Goal: Transaction & Acquisition: Book appointment/travel/reservation

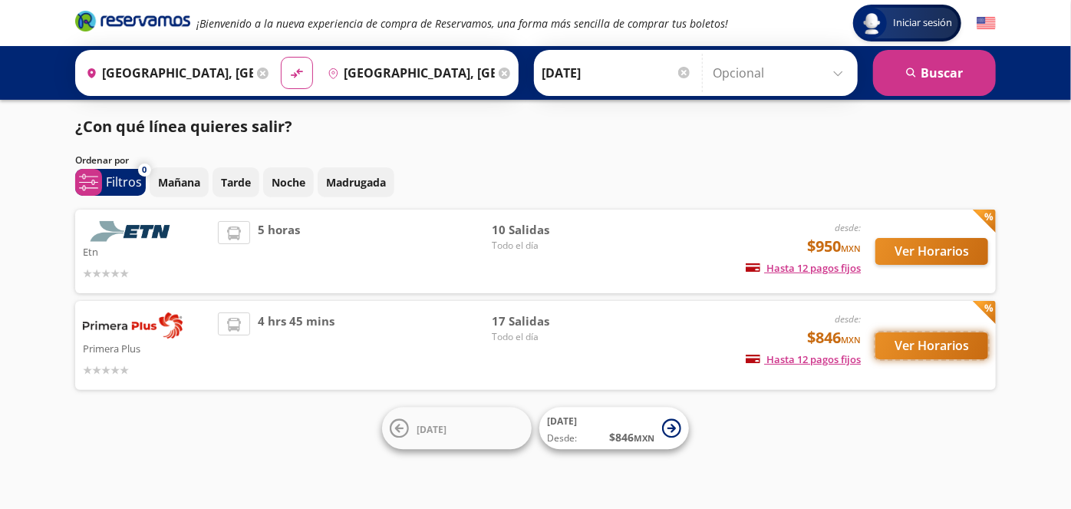
click at [924, 335] on button "Ver Horarios" at bounding box center [931, 345] width 113 height 27
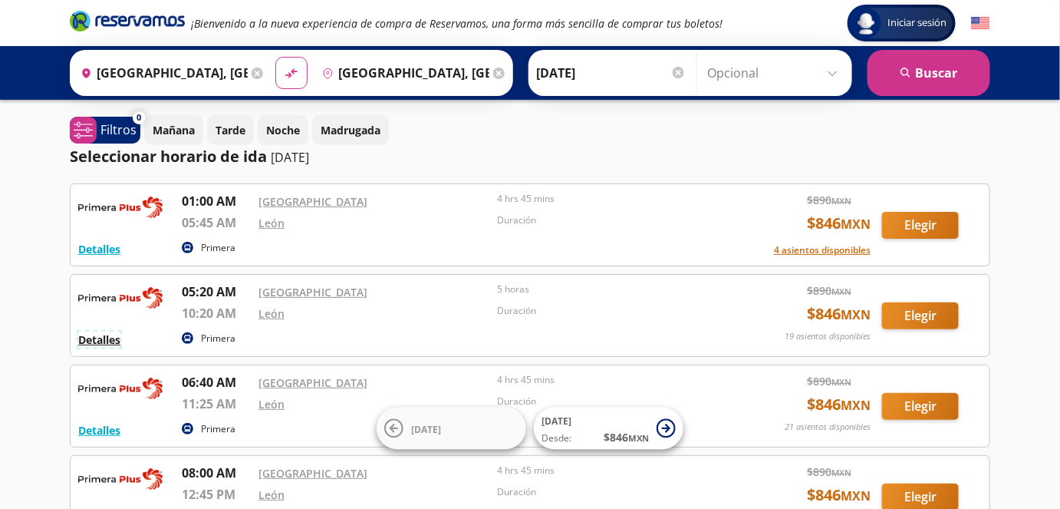
click at [100, 344] on button "Detalles" at bounding box center [99, 339] width 42 height 16
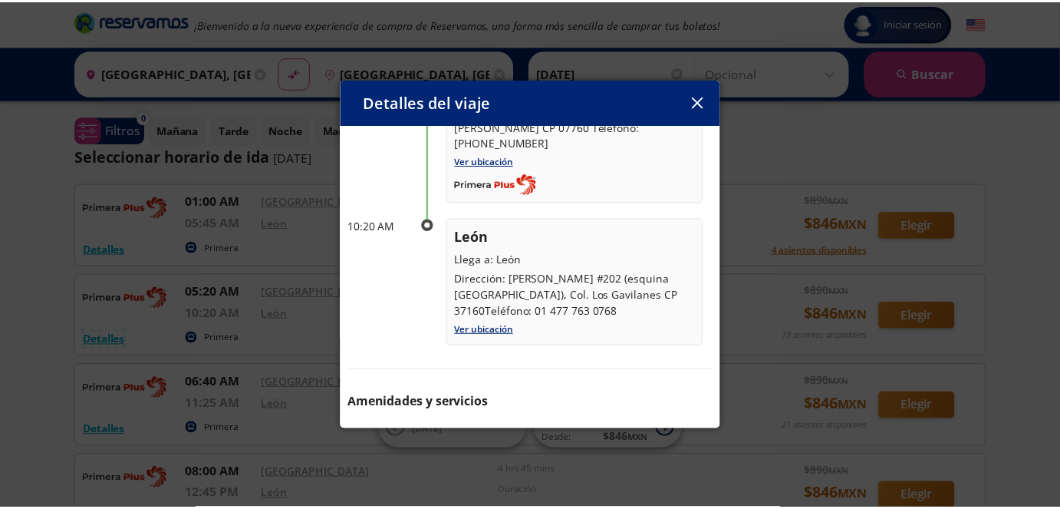
scroll to position [222, 0]
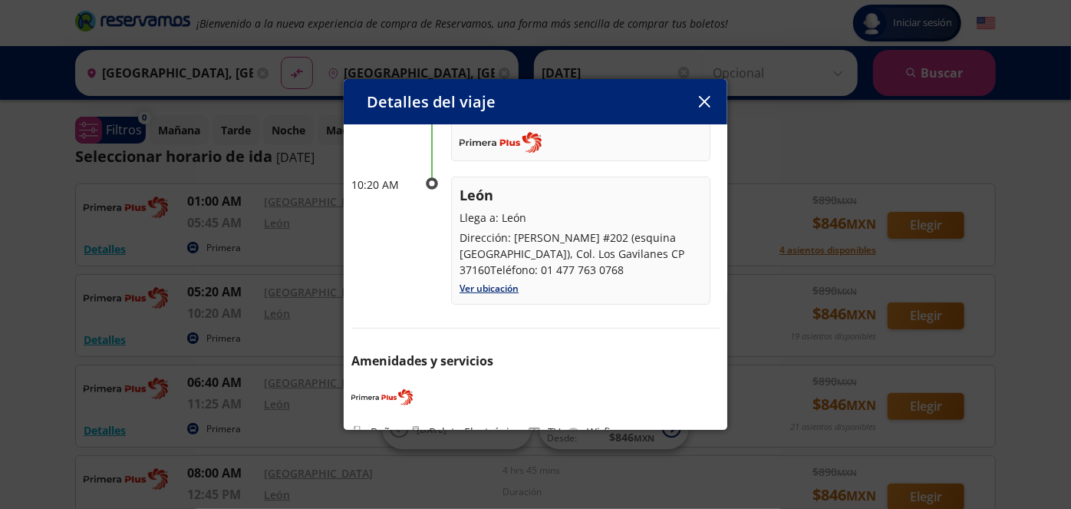
click at [456, 423] on p "Boleto Electrónico" at bounding box center [475, 431] width 92 height 16
click at [364, 403] on div "Amenidades y servicios Baños Boleto Electrónico TV Wi-fi" at bounding box center [535, 395] width 368 height 88
click at [30, 295] on div "Detalles del viaje Salida: 11 Sep 25 5 horas llega: 11 Sep 25 Itinerario 05:20 …" at bounding box center [535, 254] width 1071 height 509
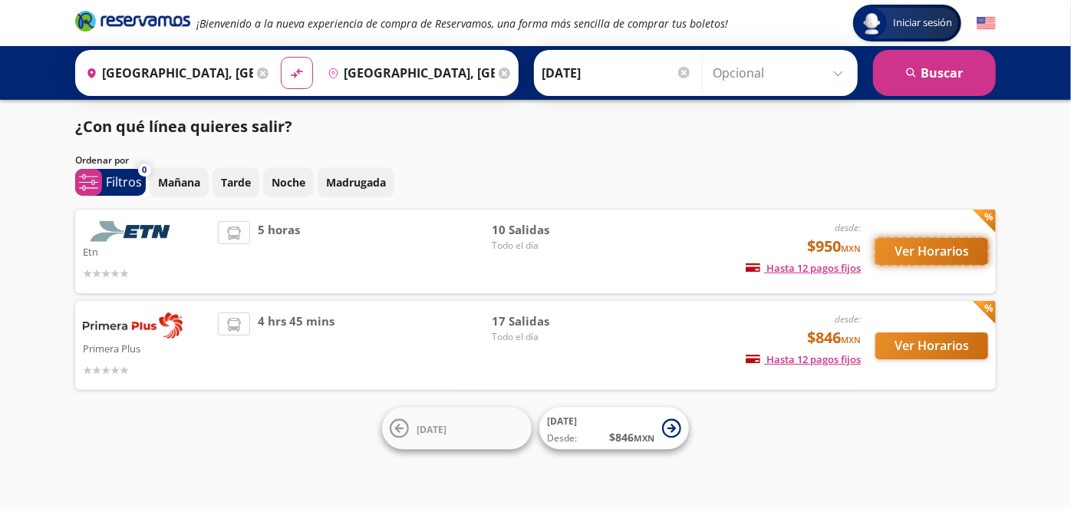
click at [939, 248] on button "Ver Horarios" at bounding box center [931, 251] width 113 height 27
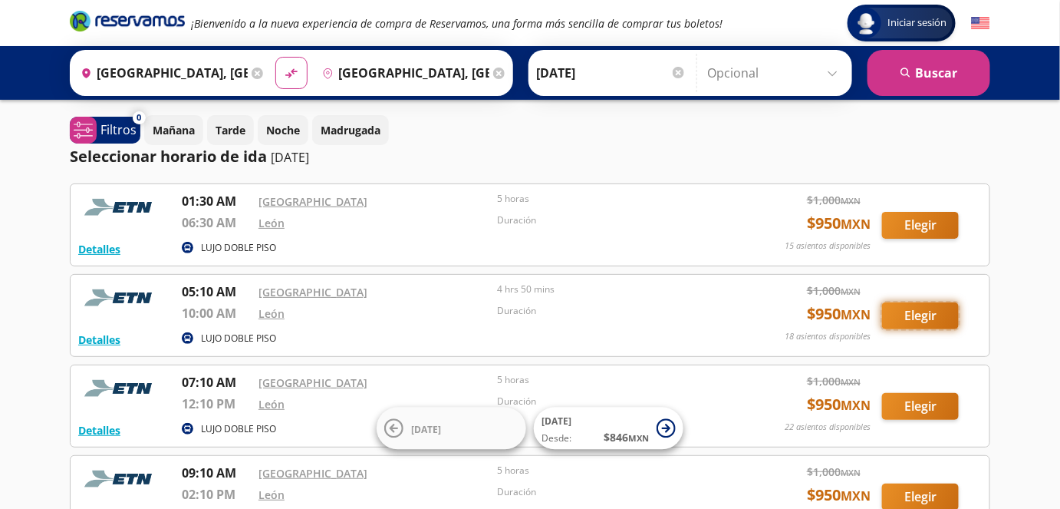
click at [902, 314] on button "Elegir" at bounding box center [920, 315] width 77 height 27
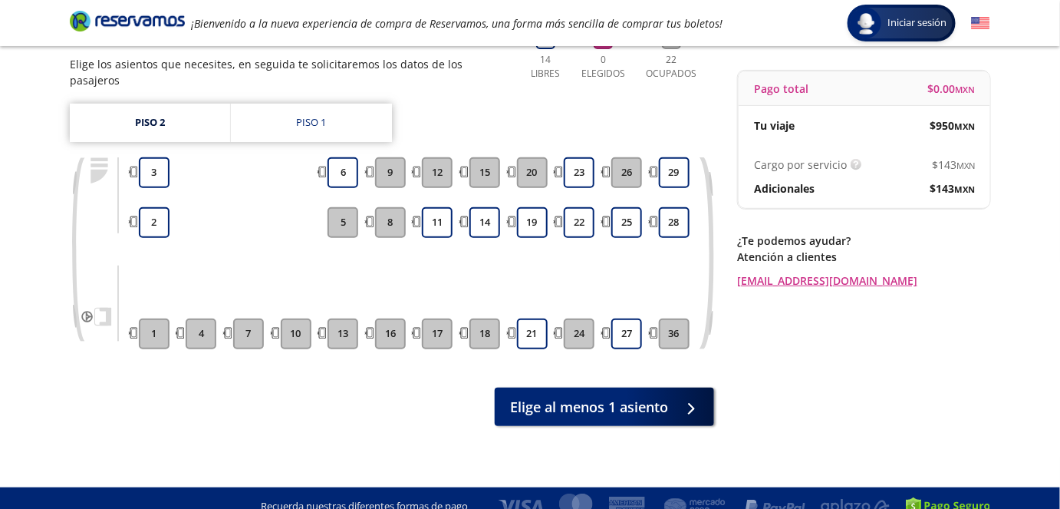
scroll to position [59, 0]
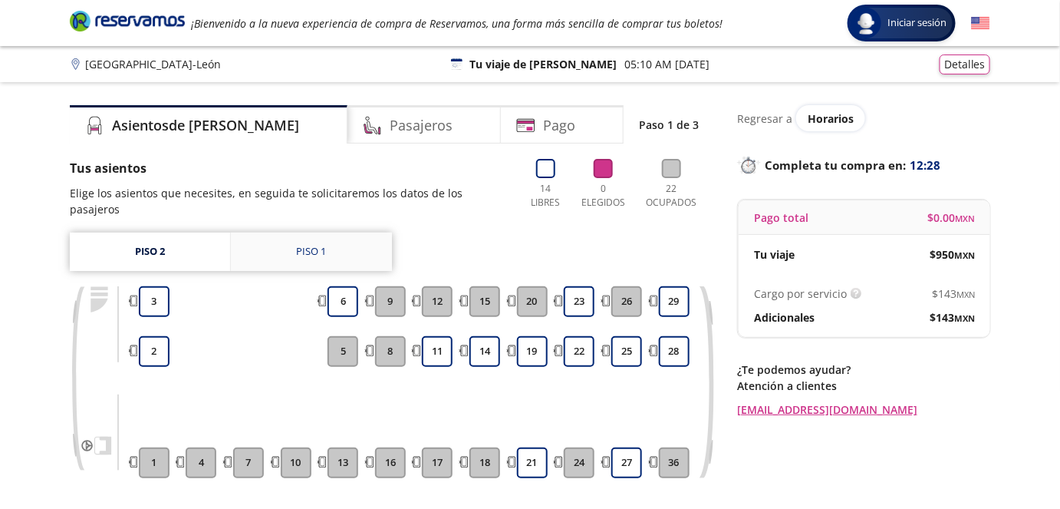
click at [272, 242] on link "Piso 1" at bounding box center [311, 251] width 161 height 38
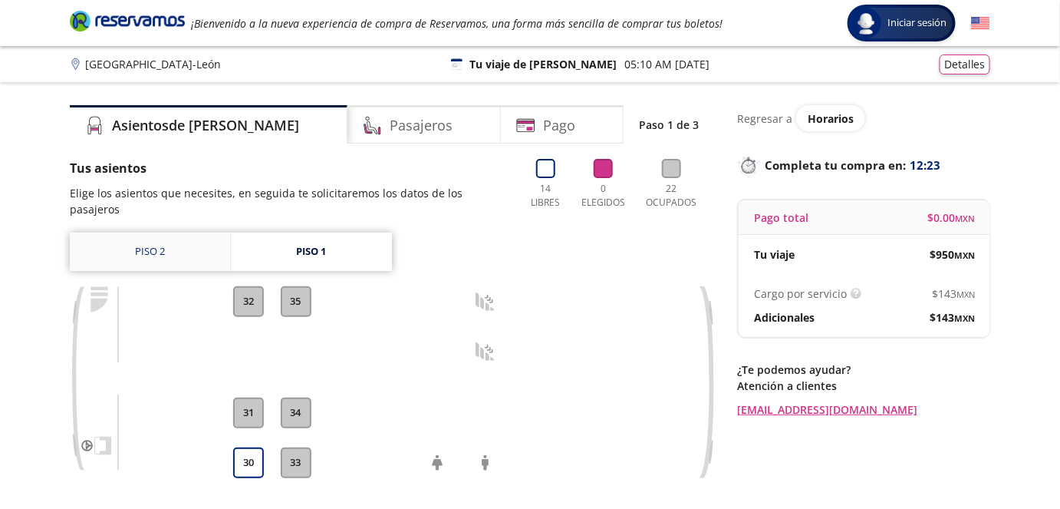
click at [183, 239] on link "Piso 2" at bounding box center [150, 251] width 160 height 38
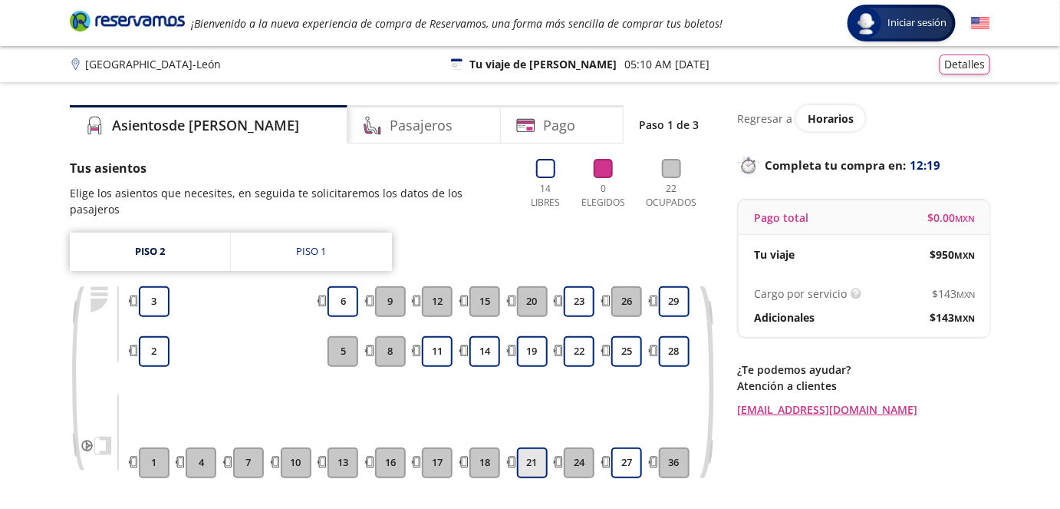
click at [523, 447] on button "21" at bounding box center [532, 462] width 31 height 31
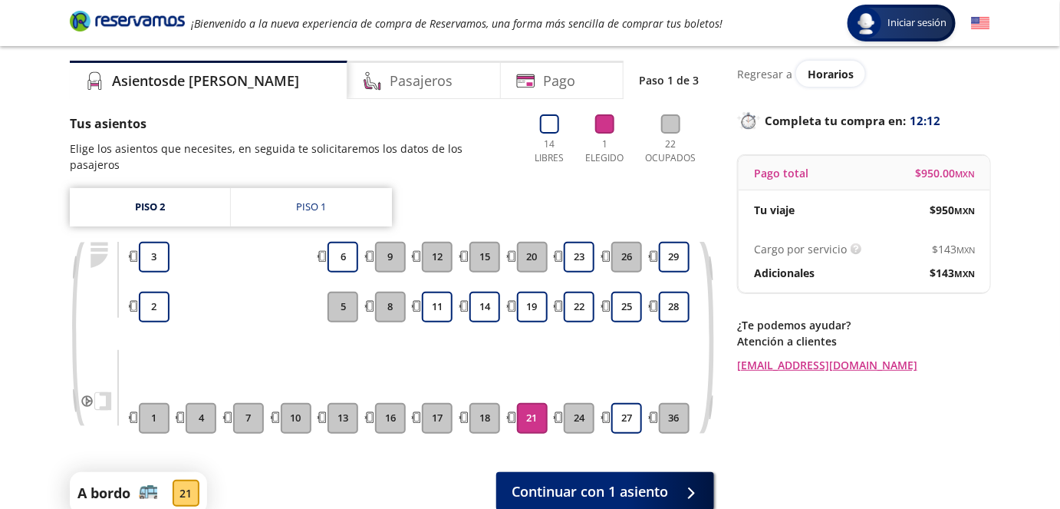
scroll to position [69, 0]
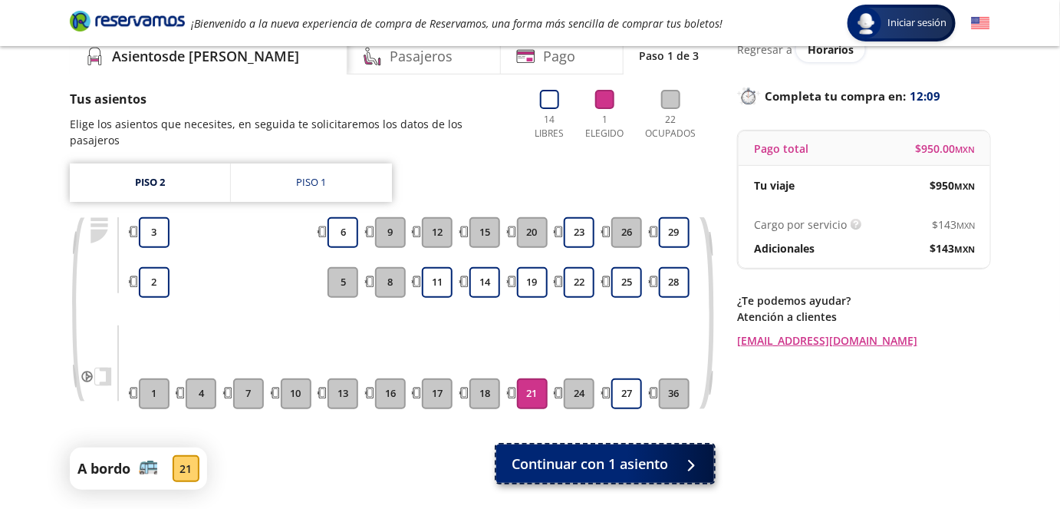
click at [584, 453] on span "Continuar con 1 asiento" at bounding box center [590, 463] width 156 height 21
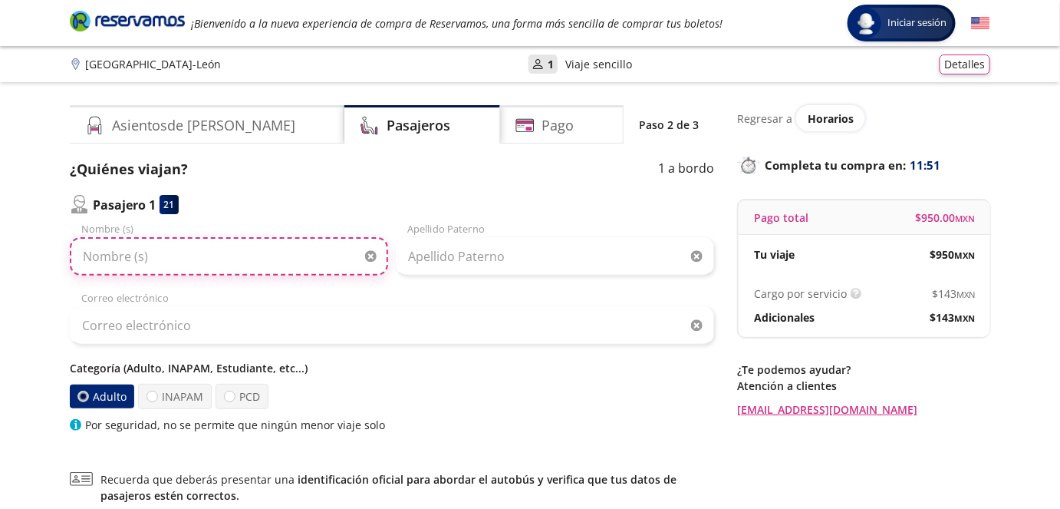
click at [114, 265] on input "Nombre (s)" at bounding box center [229, 256] width 318 height 38
type input "José"
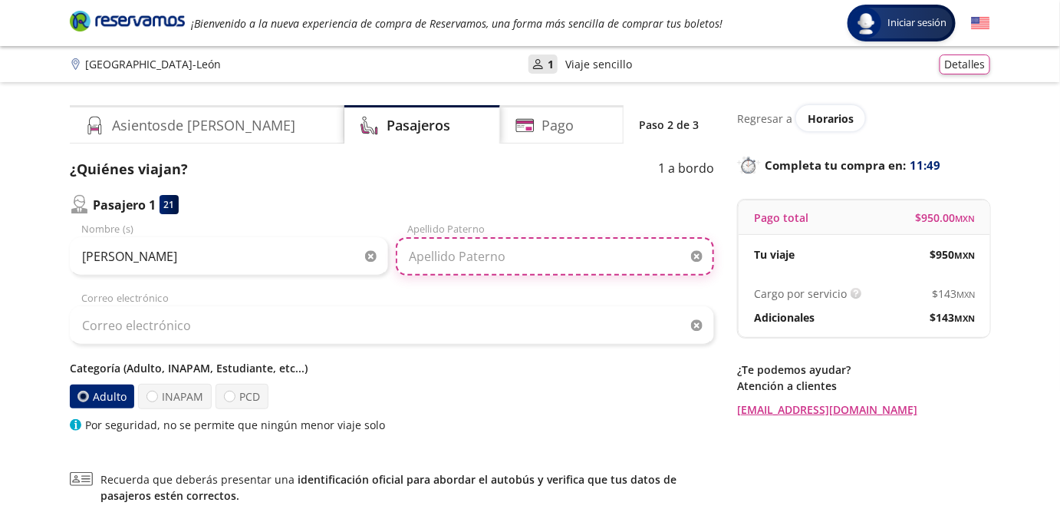
type input "Benítez"
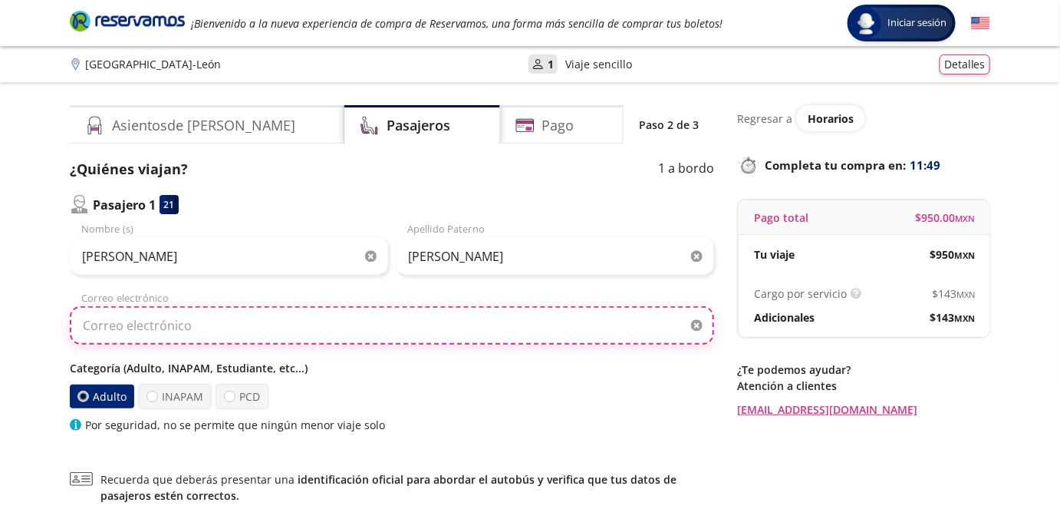
type input "jbenitez2k@gmail.com"
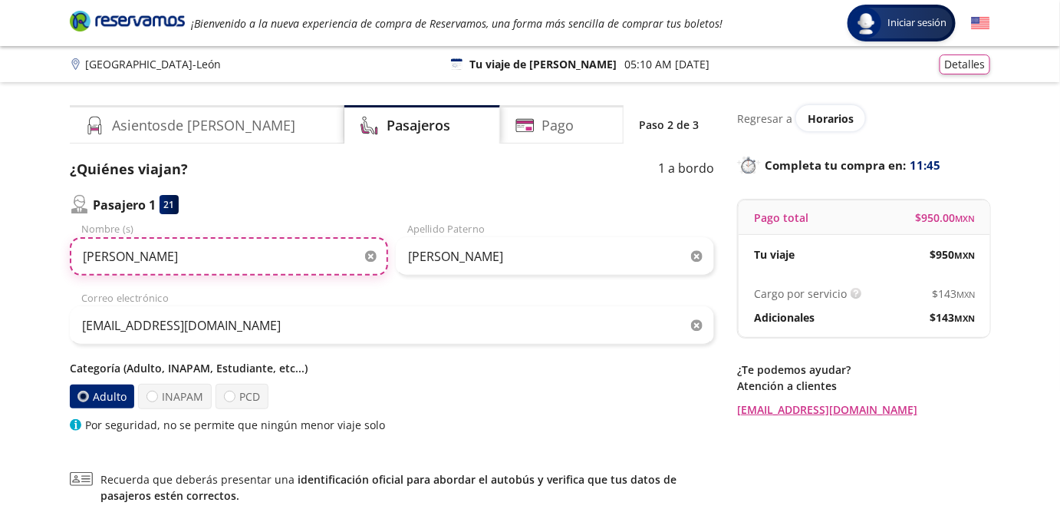
click at [284, 255] on input "José" at bounding box center [229, 256] width 318 height 38
type input "Jose Antonio"
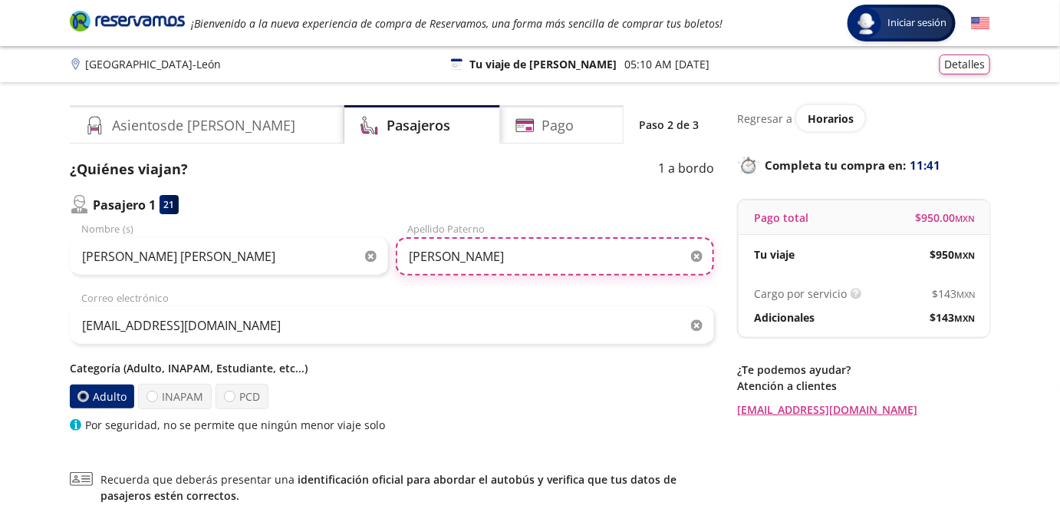
click at [486, 255] on input "Benítez" at bounding box center [555, 256] width 318 height 38
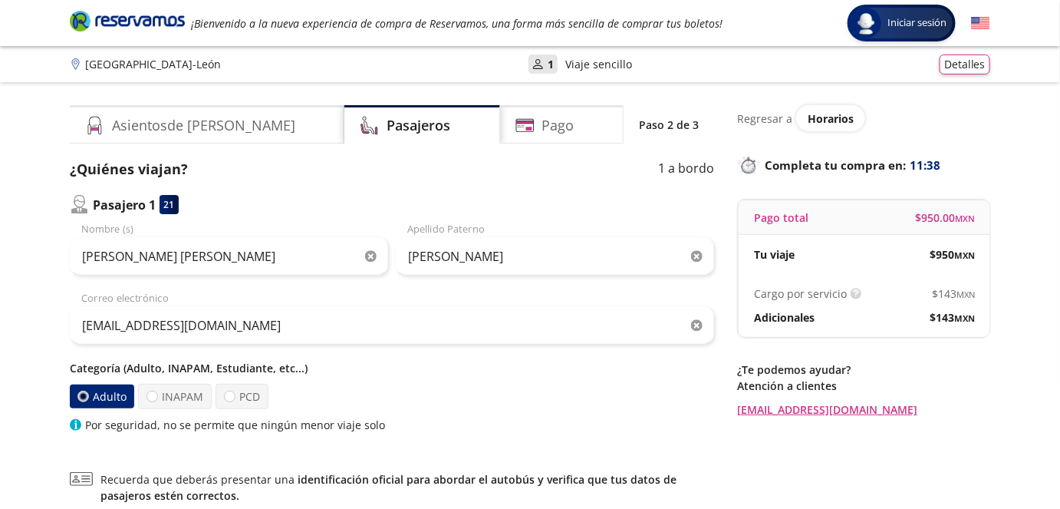
click at [342, 293] on div "jbenitez2k@gmail.com Correo electrónico" at bounding box center [392, 318] width 644 height 54
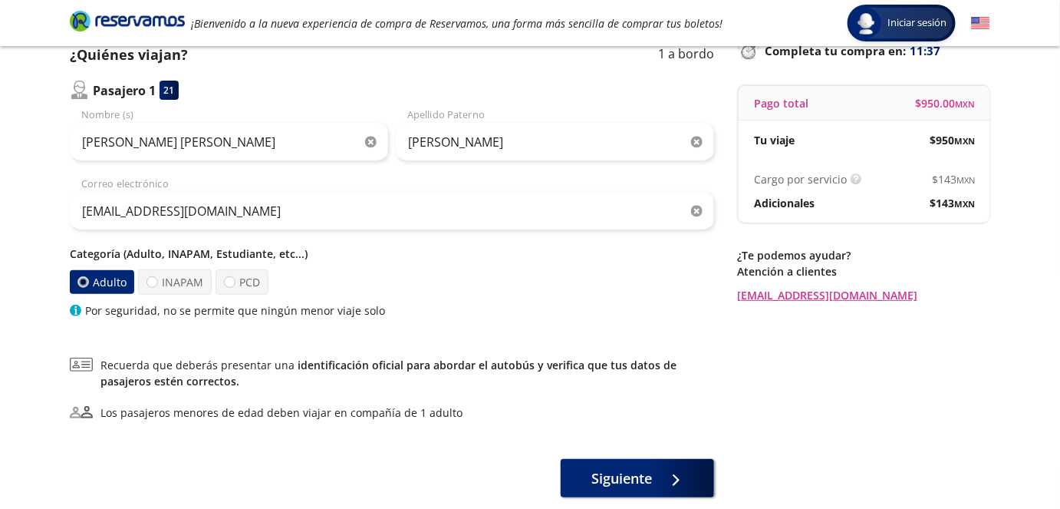
scroll to position [202, 0]
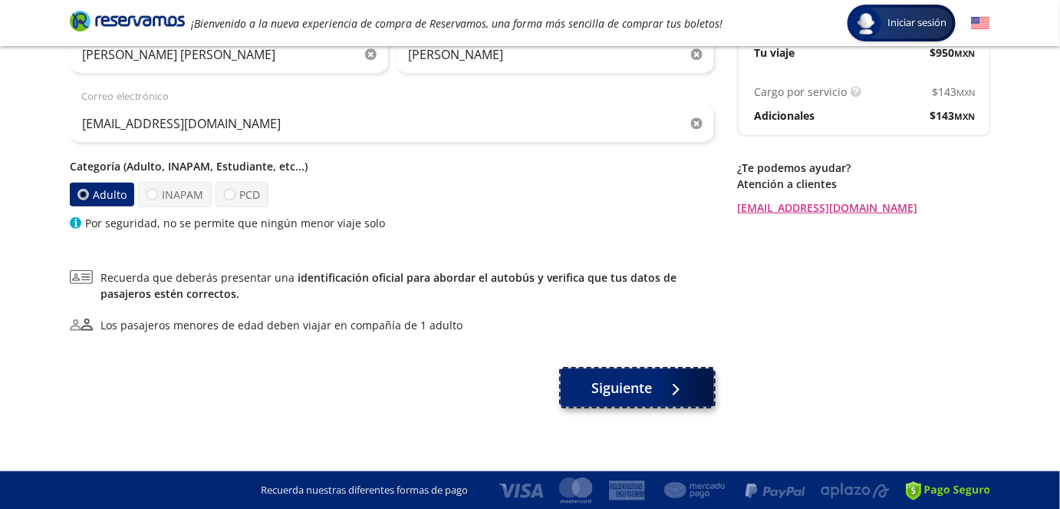
click at [621, 402] on button "Siguiente" at bounding box center [637, 387] width 153 height 38
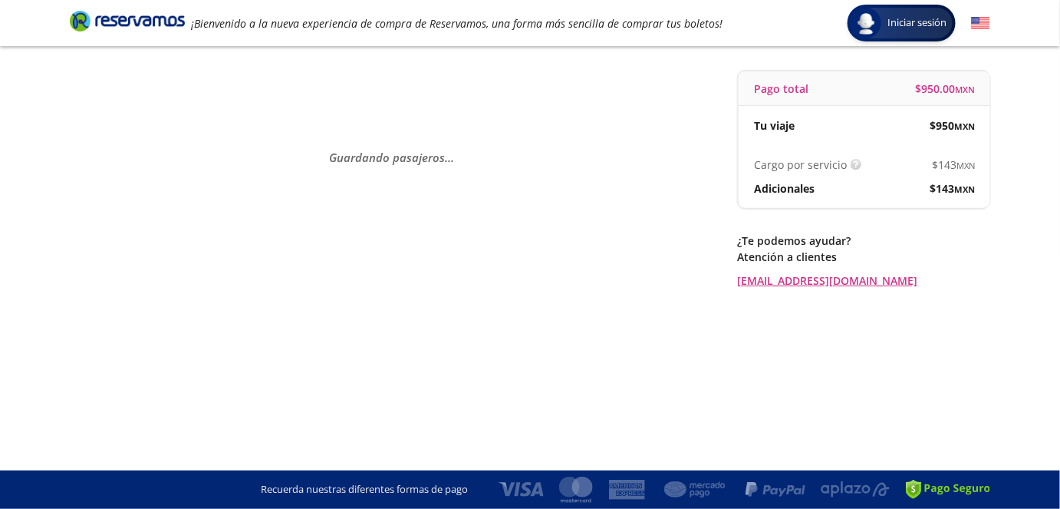
scroll to position [0, 0]
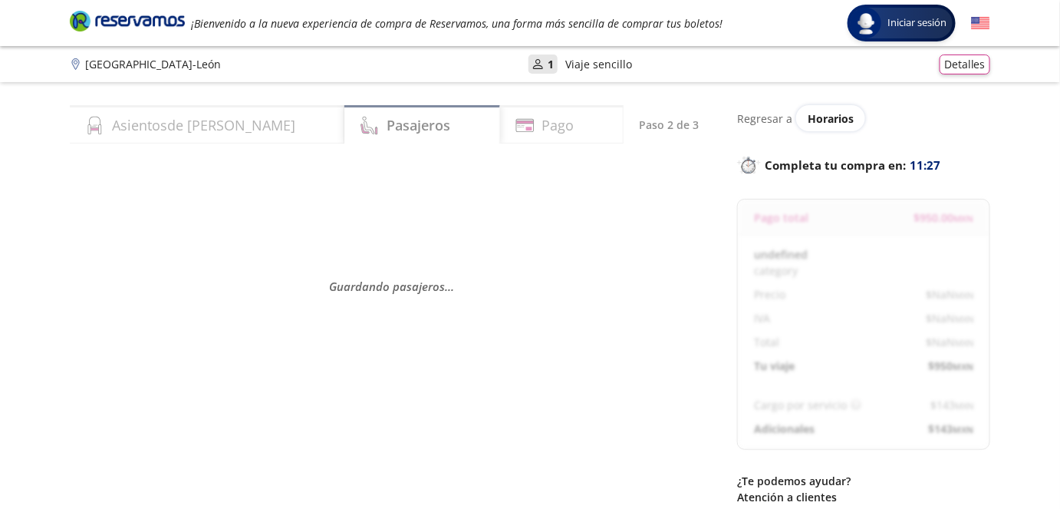
select select "MX"
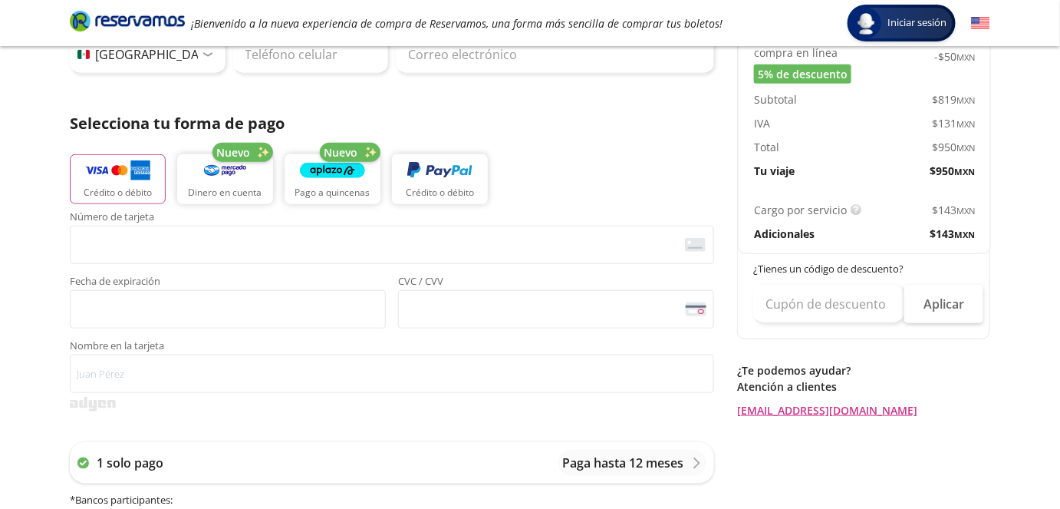
scroll to position [209, 0]
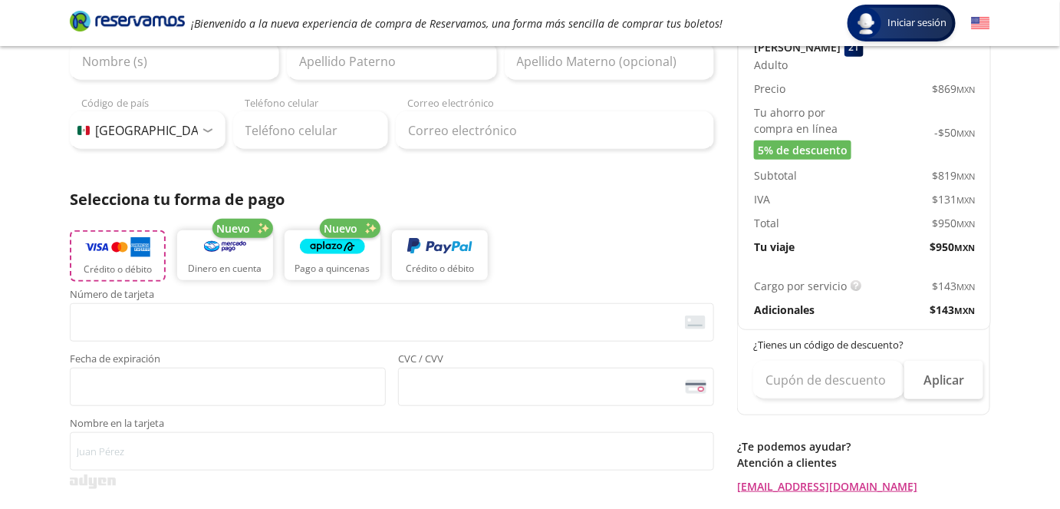
click at [133, 258] on button "Crédito o débito" at bounding box center [118, 255] width 96 height 51
type input "Jose Antonio"
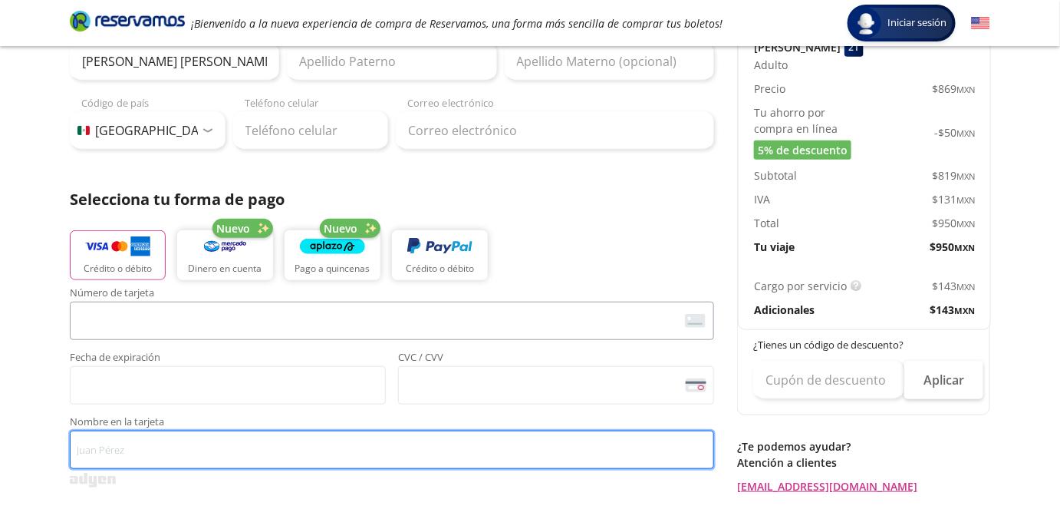
type input "Jose Antonio Benitez Torres"
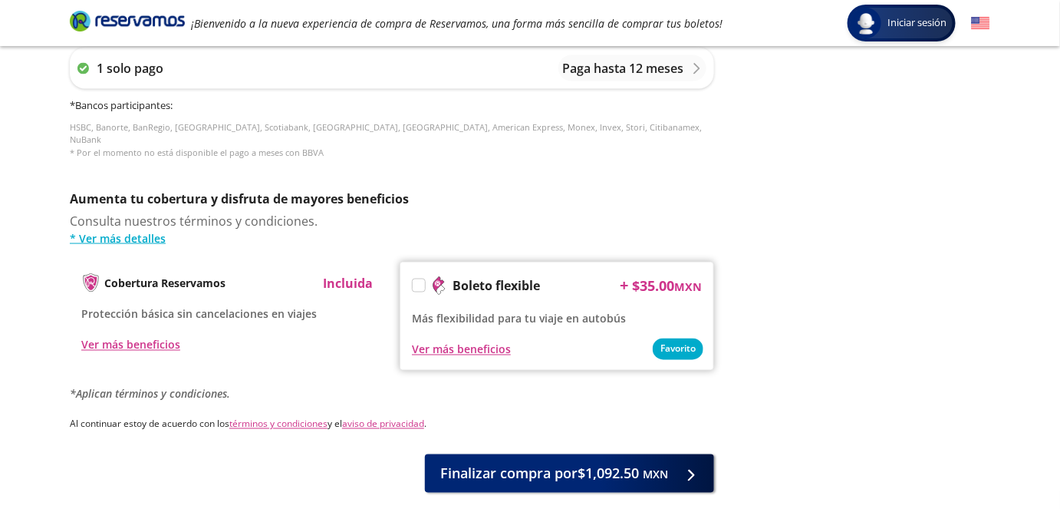
scroll to position [749, 0]
